Goal: Check status: Check status

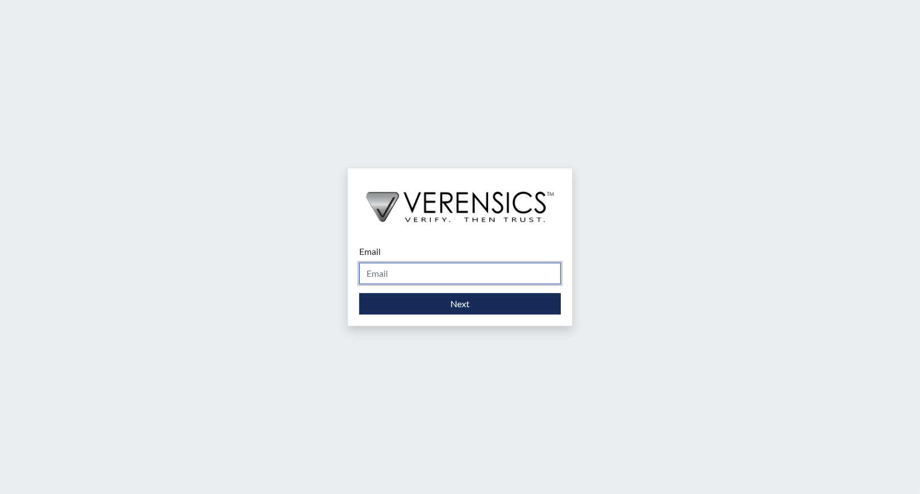
click at [441, 276] on input "Email" at bounding box center [460, 273] width 202 height 21
type input "[PERSON_NAME][EMAIL_ADDRESS][PERSON_NAME][DOMAIN_NAME]"
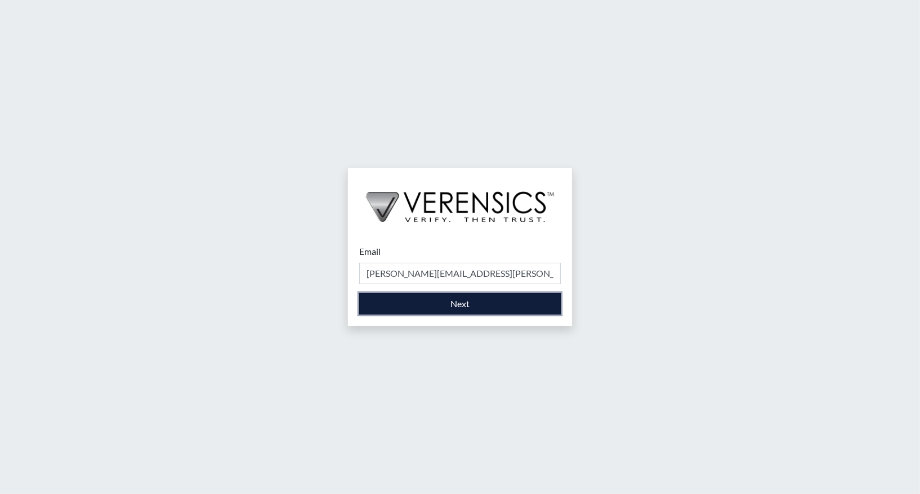
click at [473, 308] on button "Next" at bounding box center [460, 303] width 202 height 21
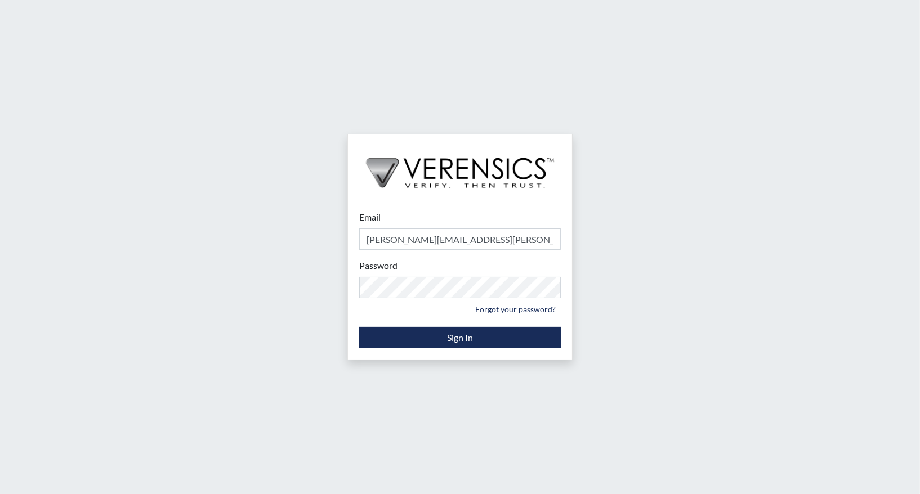
click at [592, 327] on div "Email teressa.hodge@gdc.ga.gov Please provide your email address. Password Plea…" at bounding box center [460, 247] width 920 height 494
click at [538, 340] on button "Sign In" at bounding box center [460, 337] width 202 height 21
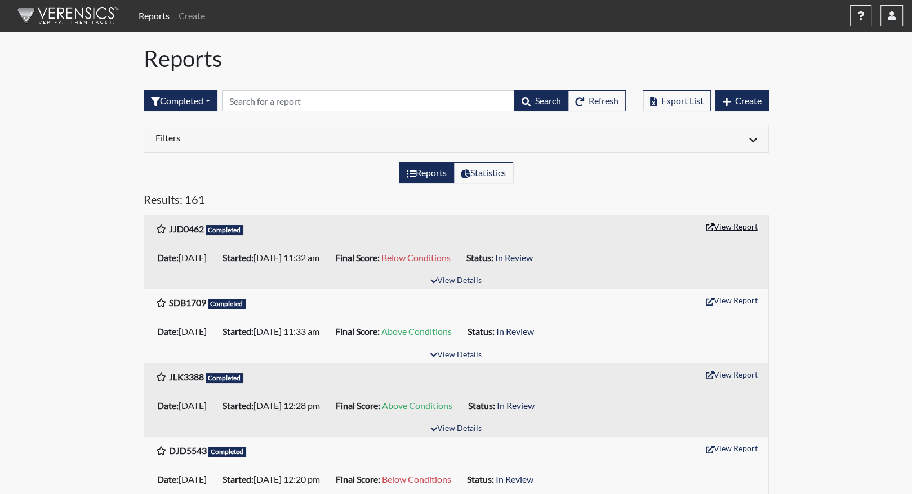
click at [724, 226] on button "View Report" at bounding box center [732, 226] width 62 height 17
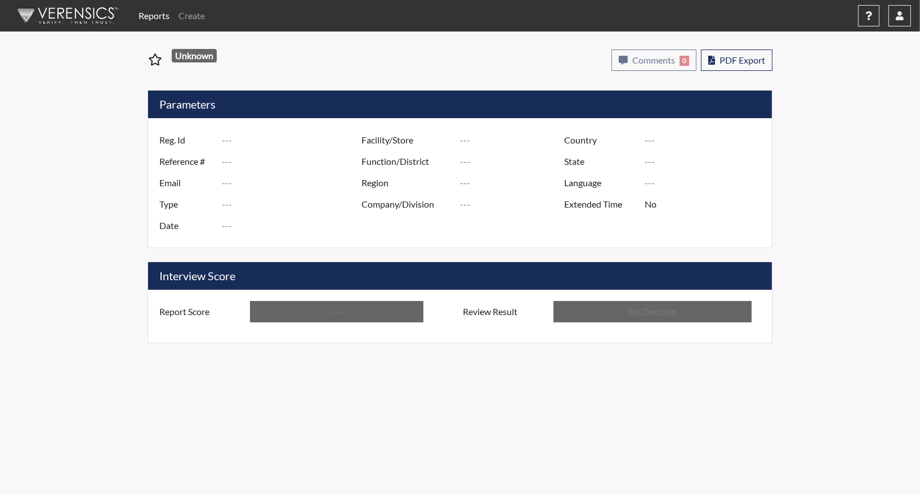
type input "JJD0462"
type input "50987"
type input "---"
type input "Corrections Pre-Employment"
type input "[DATE]"
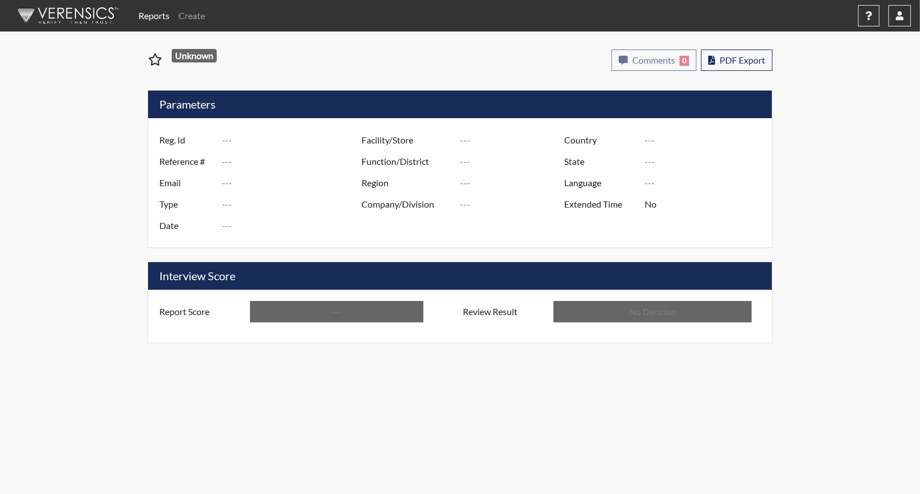
type input "[PERSON_NAME]"
type input "[GEOGRAPHIC_DATA]"
type input "[US_STATE]"
type input "English"
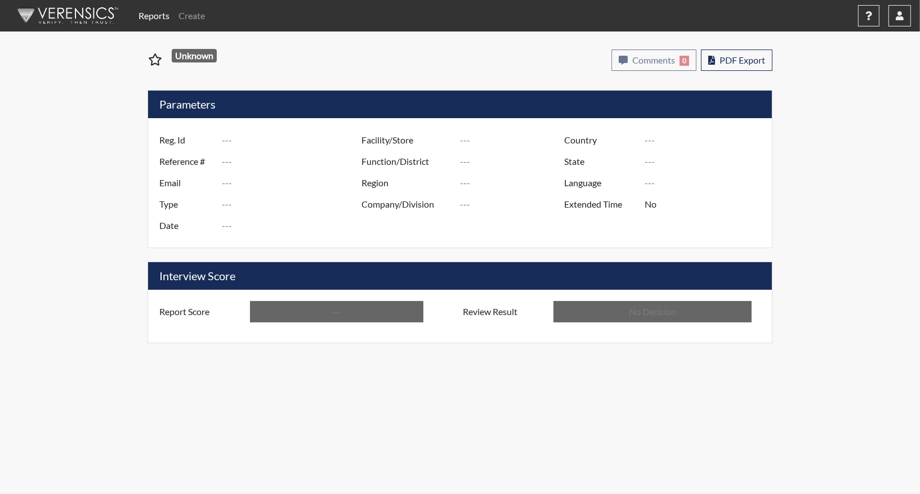
type input "Below Conditions"
type input "In Review"
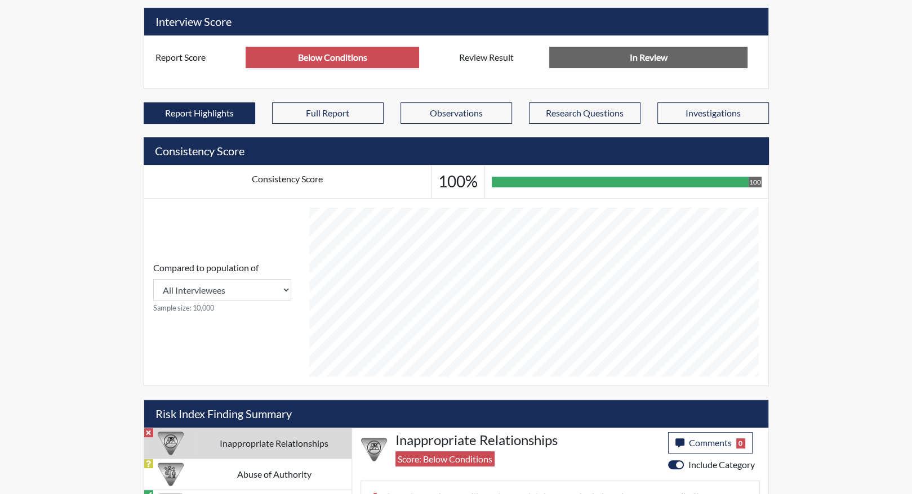
scroll to position [353, 0]
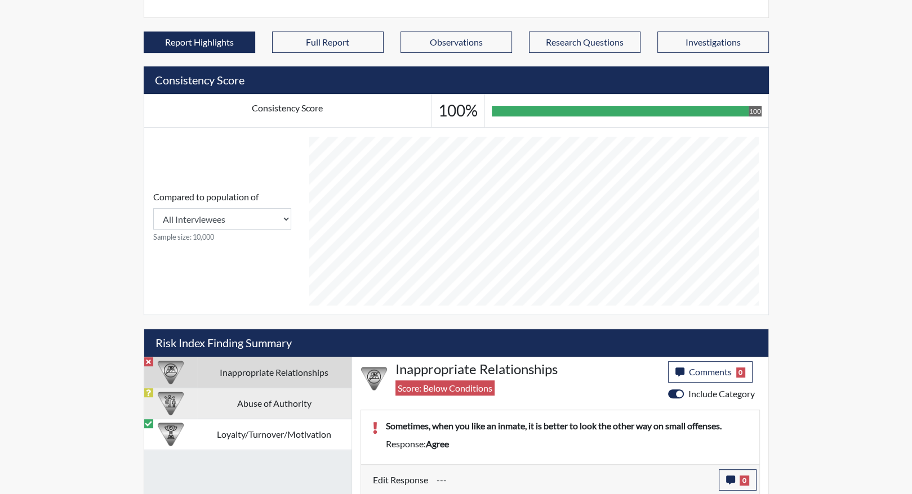
click at [252, 404] on td "Abuse of Authority" at bounding box center [274, 403] width 154 height 31
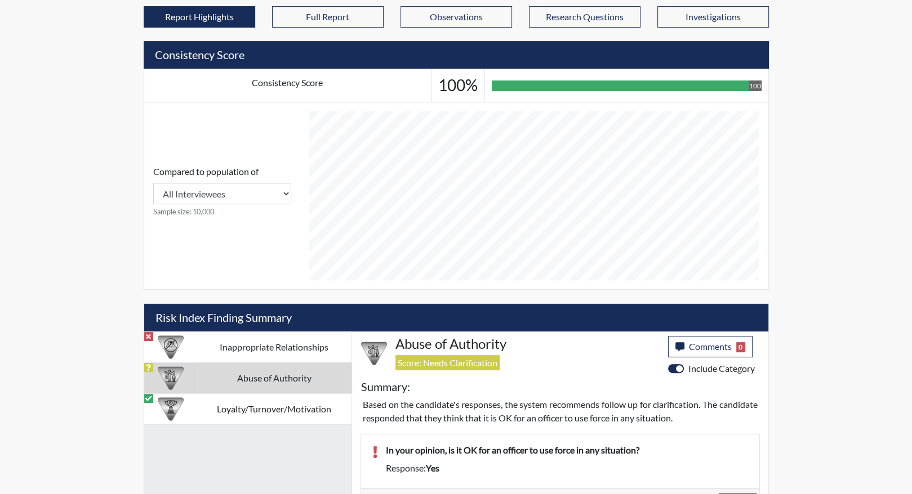
scroll to position [402, 0]
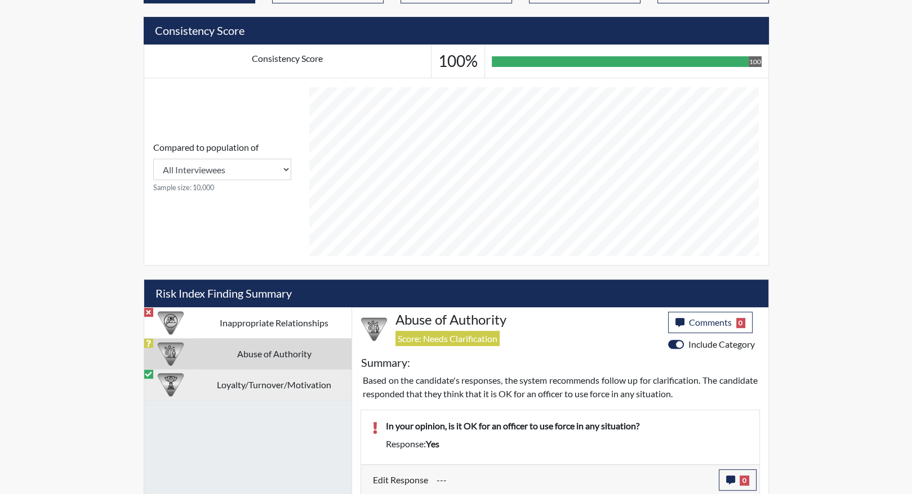
click at [256, 393] on td "Loyalty/Turnover/Motivation" at bounding box center [274, 384] width 154 height 31
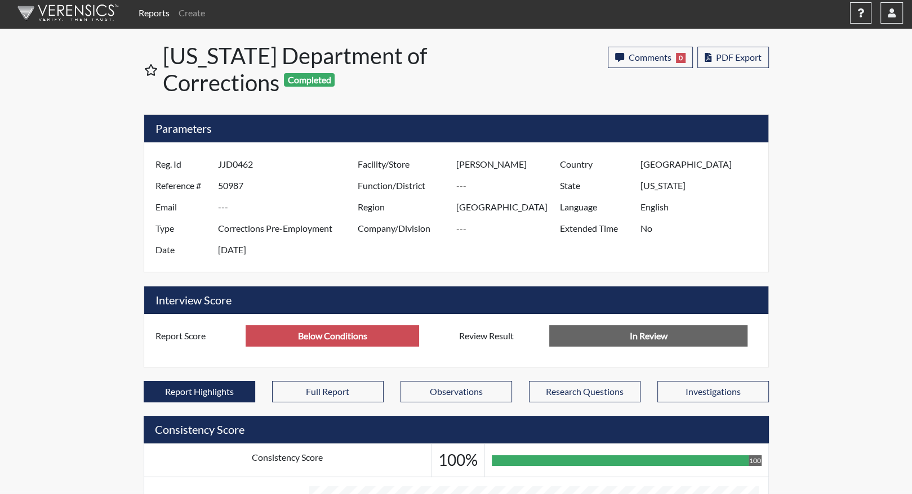
scroll to position [0, 0]
